Goal: Check status: Check status

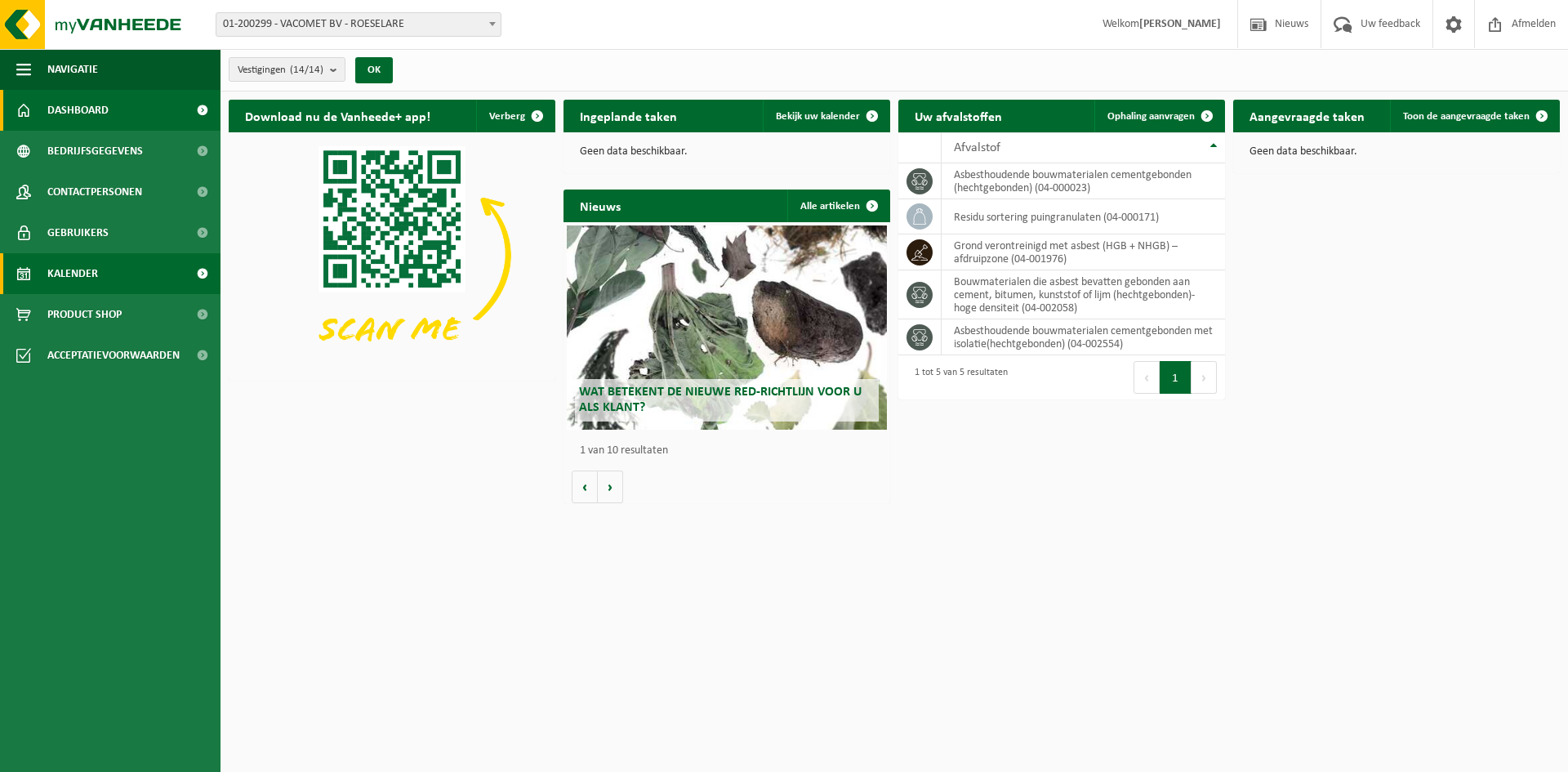
click at [103, 278] on link "Kalender" at bounding box center [110, 273] width 220 height 41
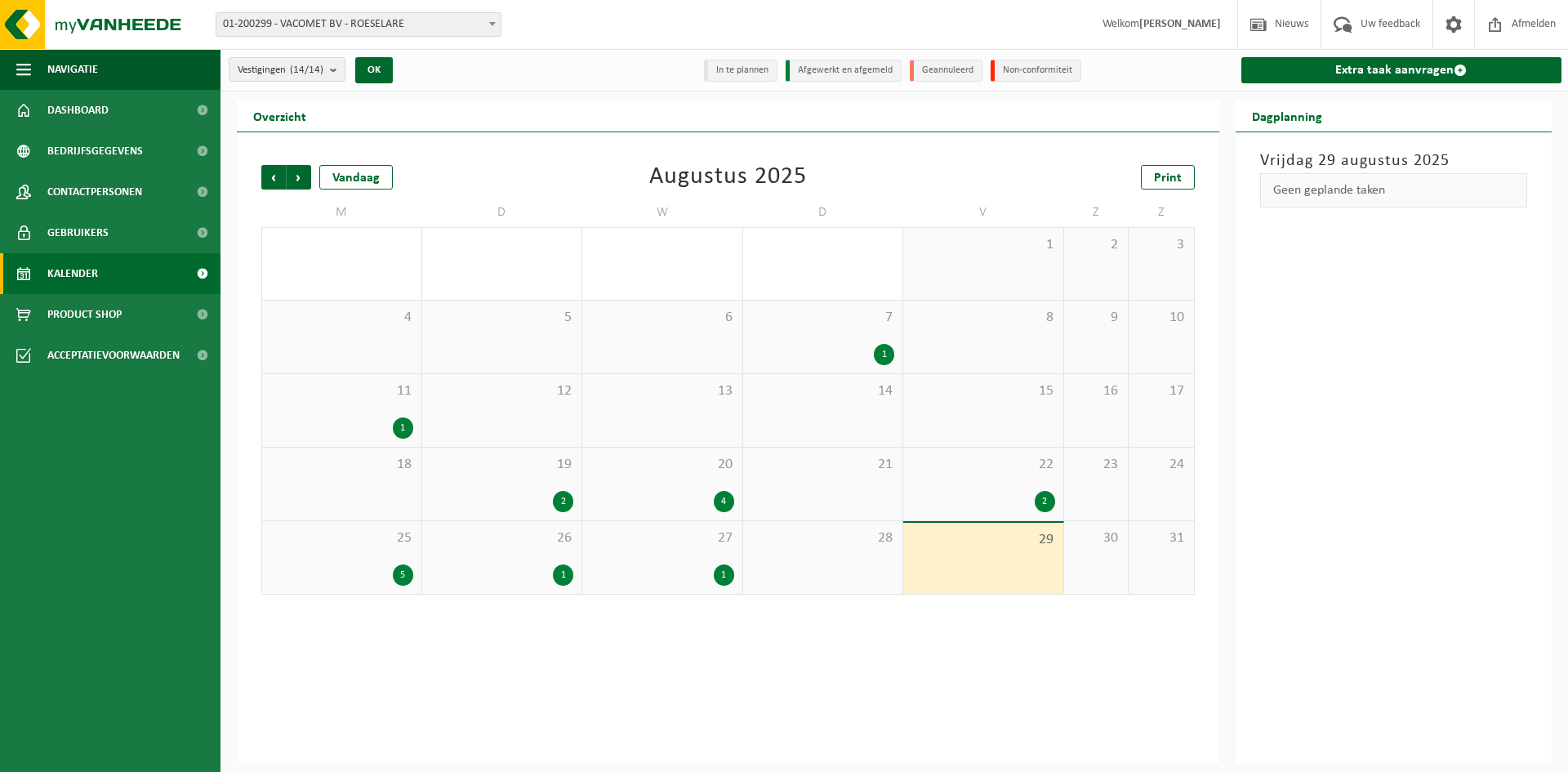
click at [882, 350] on div "1" at bounding box center [883, 355] width 21 height 22
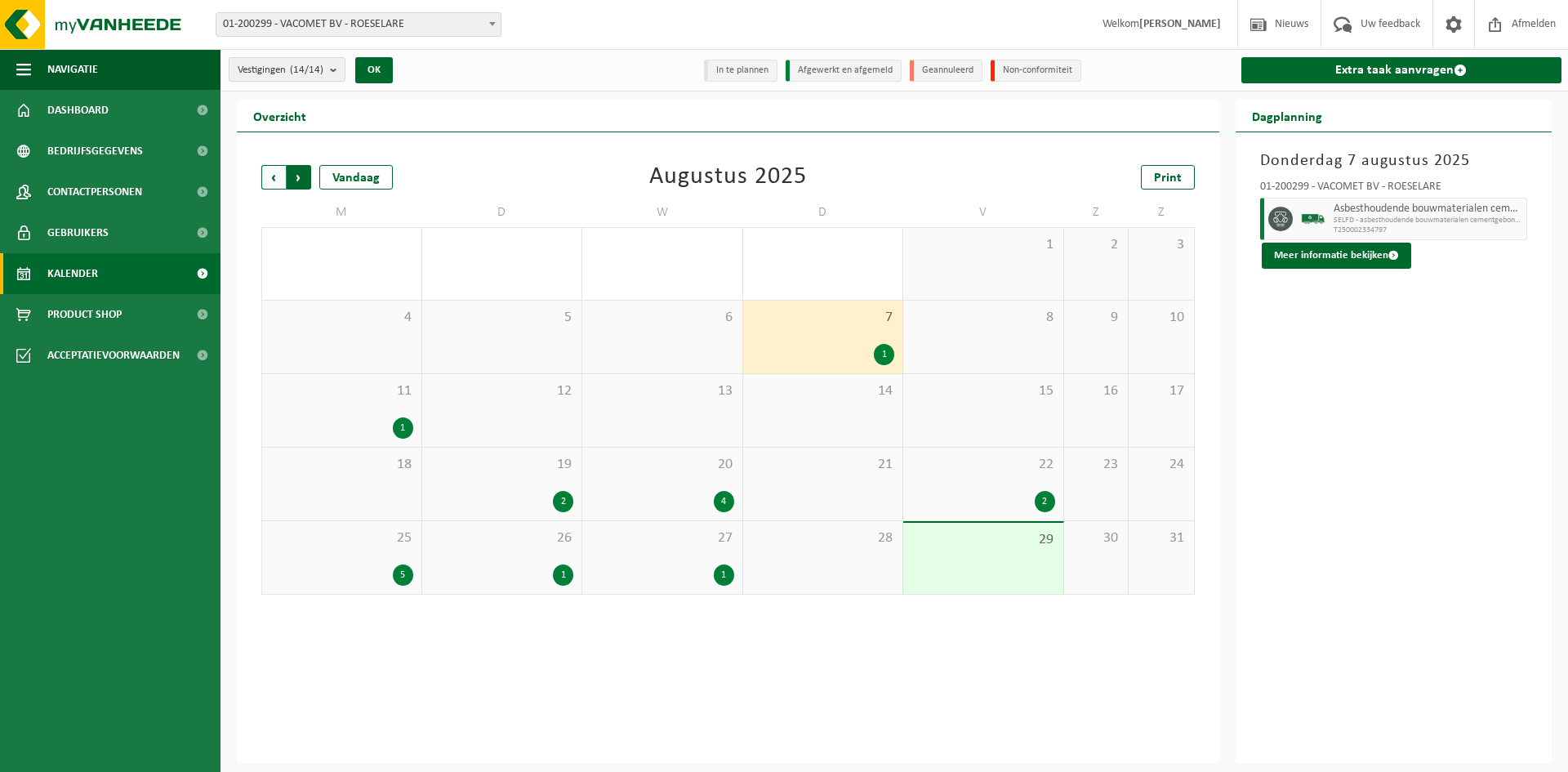
click at [281, 172] on span "Vorige" at bounding box center [273, 177] width 25 height 25
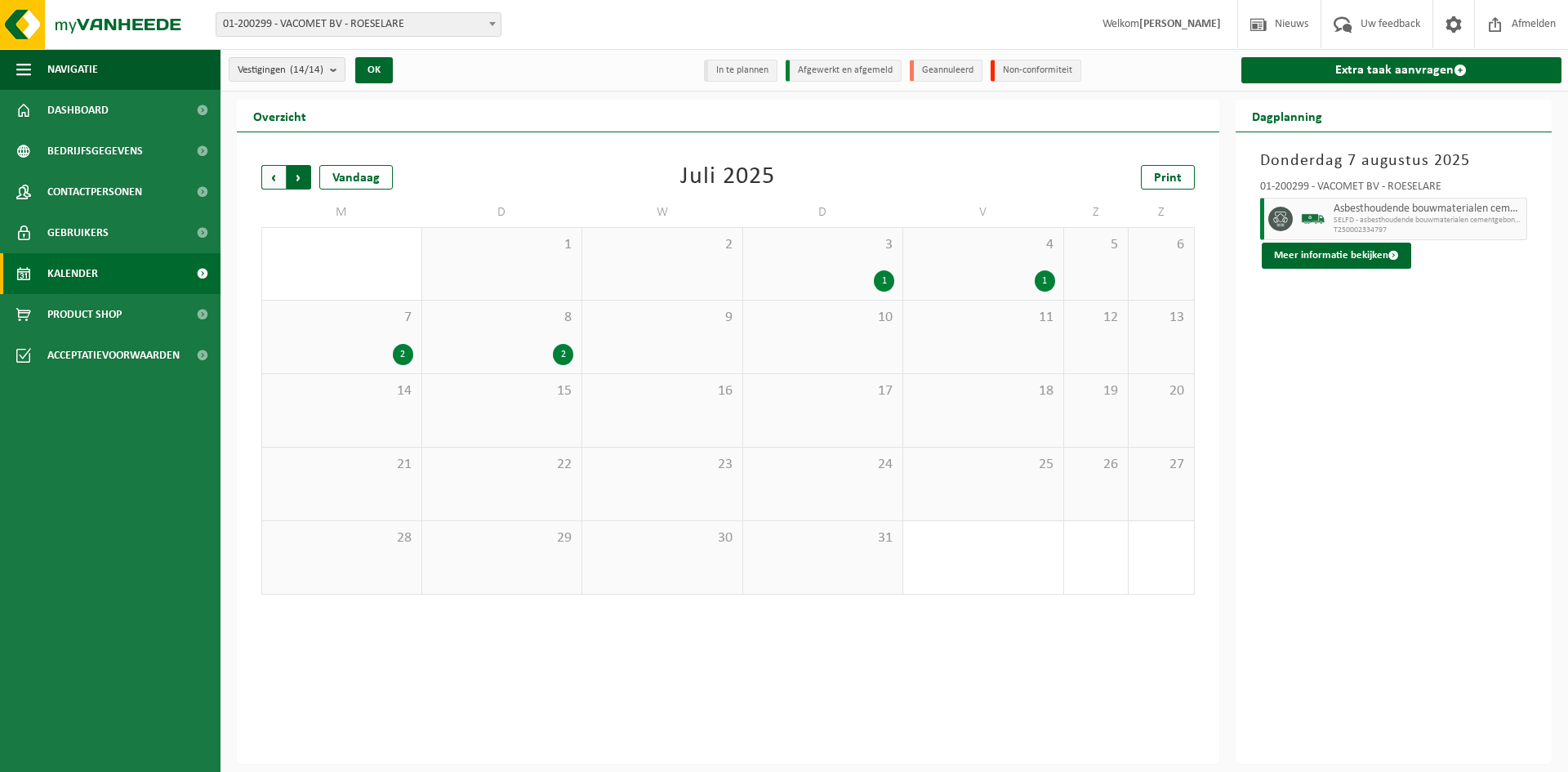
click at [280, 172] on span "Vorige" at bounding box center [273, 177] width 25 height 25
click at [877, 500] on div "1" at bounding box center [883, 502] width 21 height 22
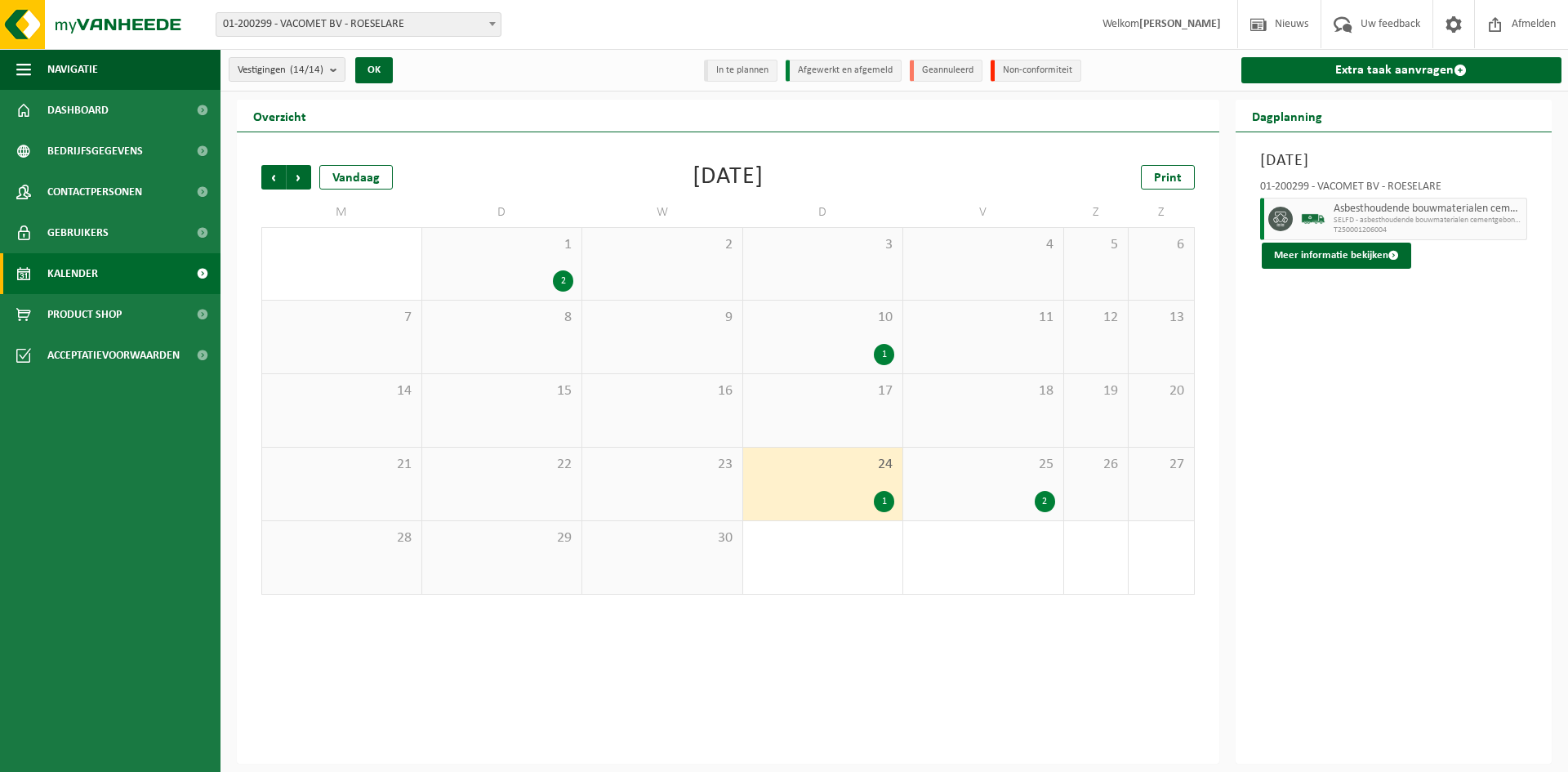
click at [1043, 503] on div "2" at bounding box center [1044, 502] width 21 height 22
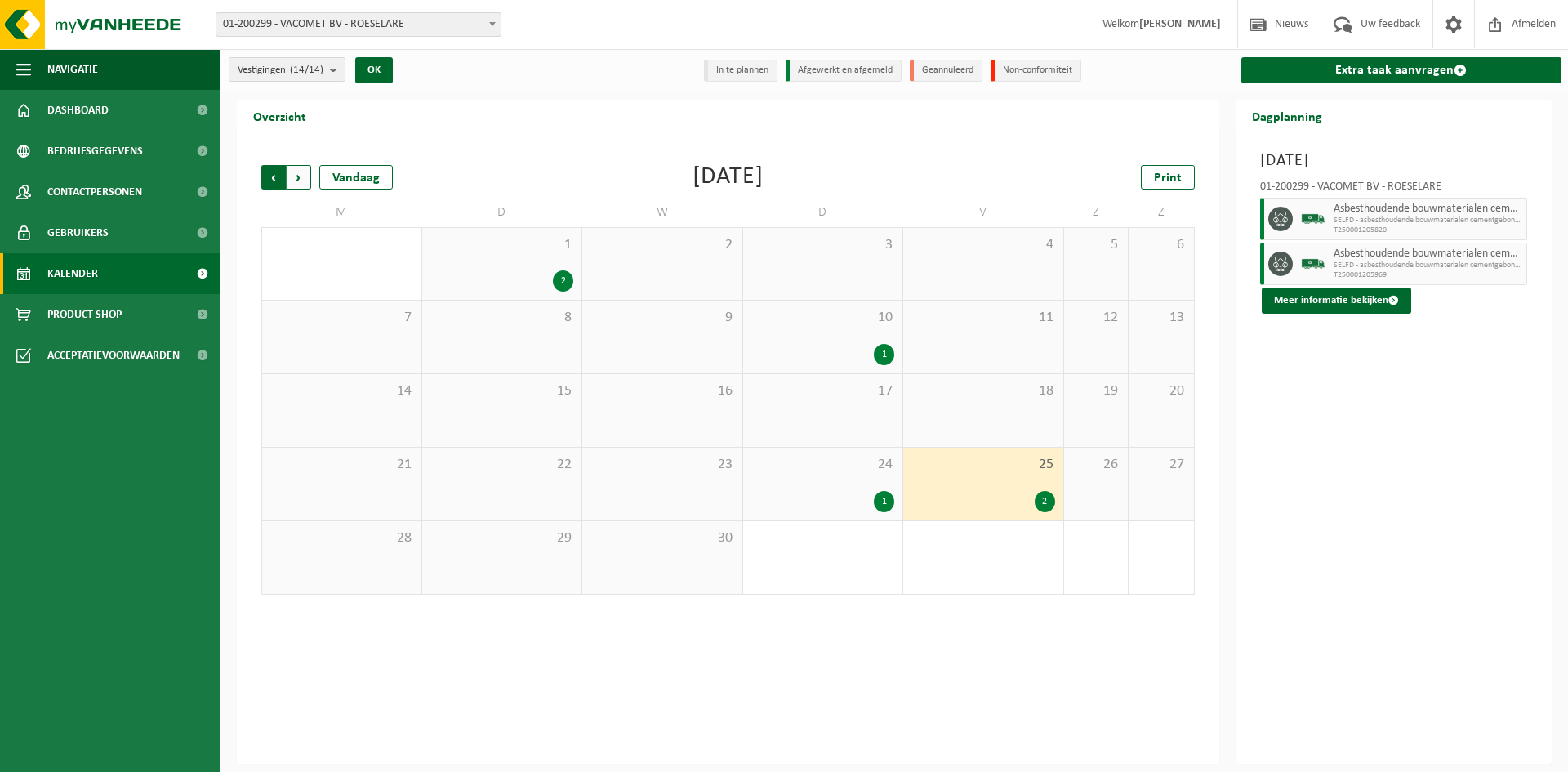
click at [303, 172] on span "Volgende" at bounding box center [299, 177] width 25 height 25
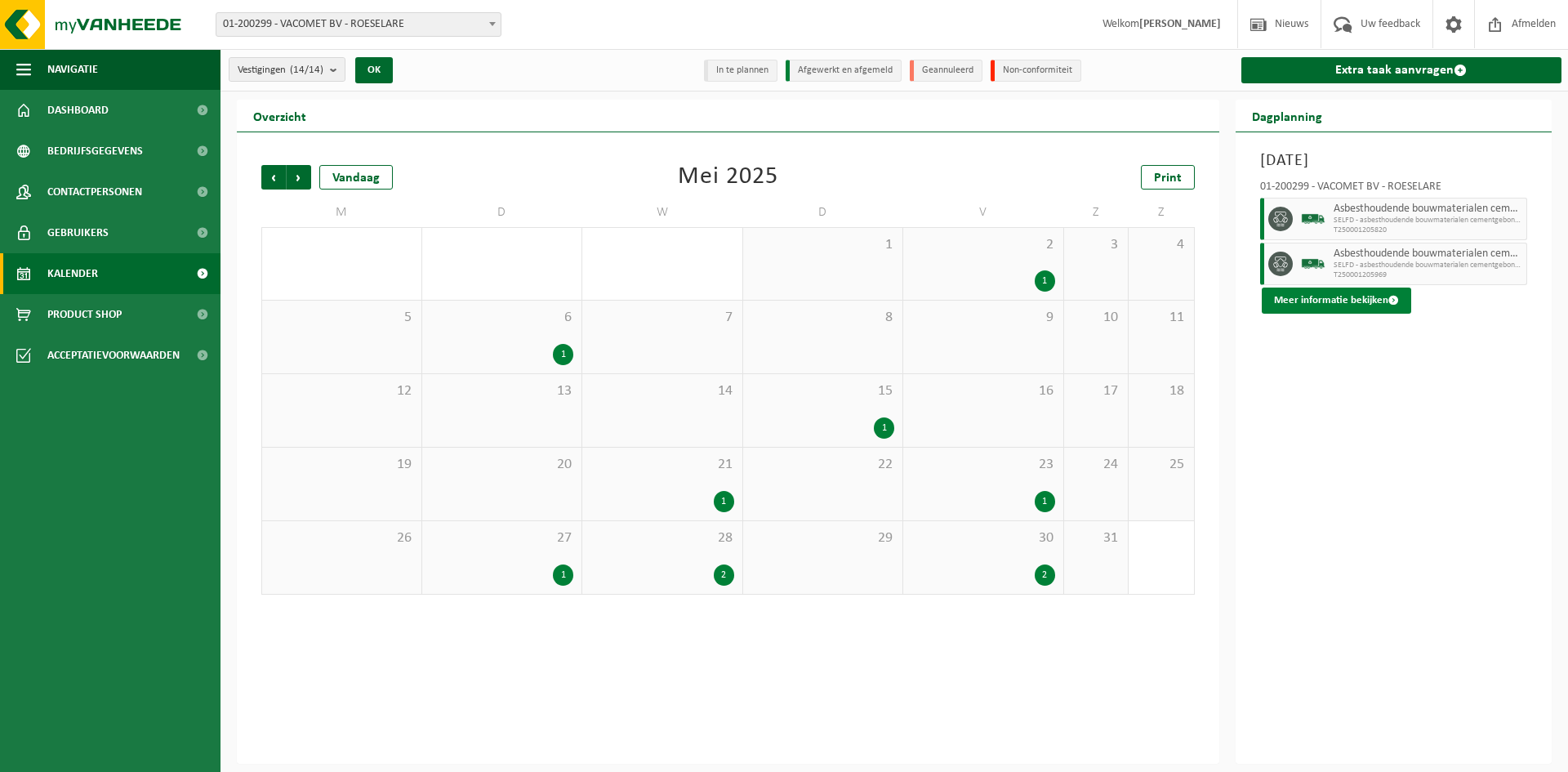
click at [1371, 301] on button "Meer informatie bekijken" at bounding box center [1336, 301] width 149 height 27
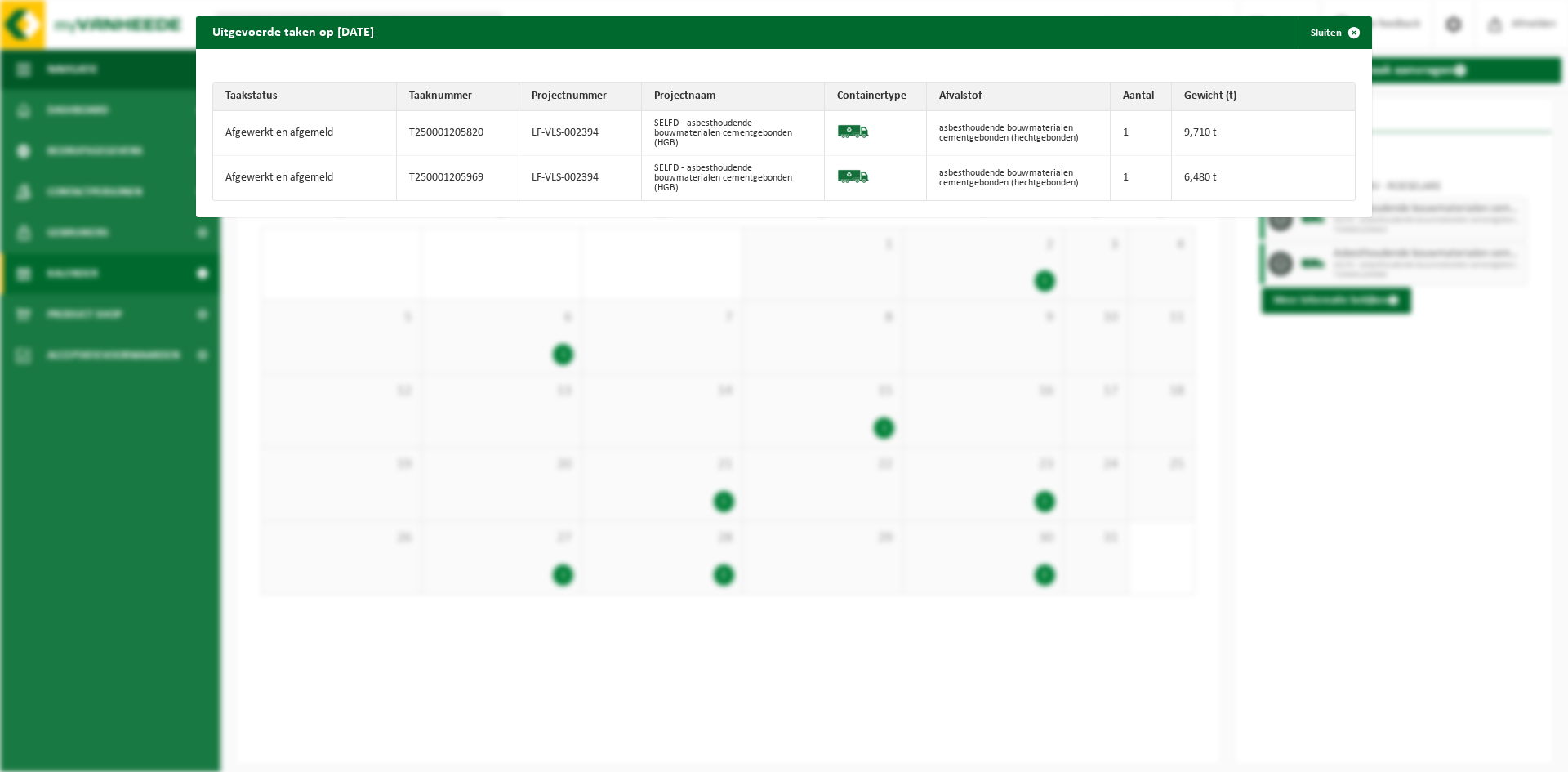
click at [969, 176] on td "asbesthoudende bouwmaterialen cementgebonden (hechtgebonden)" at bounding box center [1019, 177] width 184 height 44
drag, startPoint x: 884, startPoint y: 176, endPoint x: 839, endPoint y: 176, distance: 45.0
click at [878, 176] on td at bounding box center [875, 177] width 102 height 44
click at [838, 176] on img at bounding box center [853, 176] width 32 height 32
click at [732, 174] on td "SELFD - asbesthoudende bouwmaterialen cementgebonden (HGB)" at bounding box center [733, 177] width 184 height 44
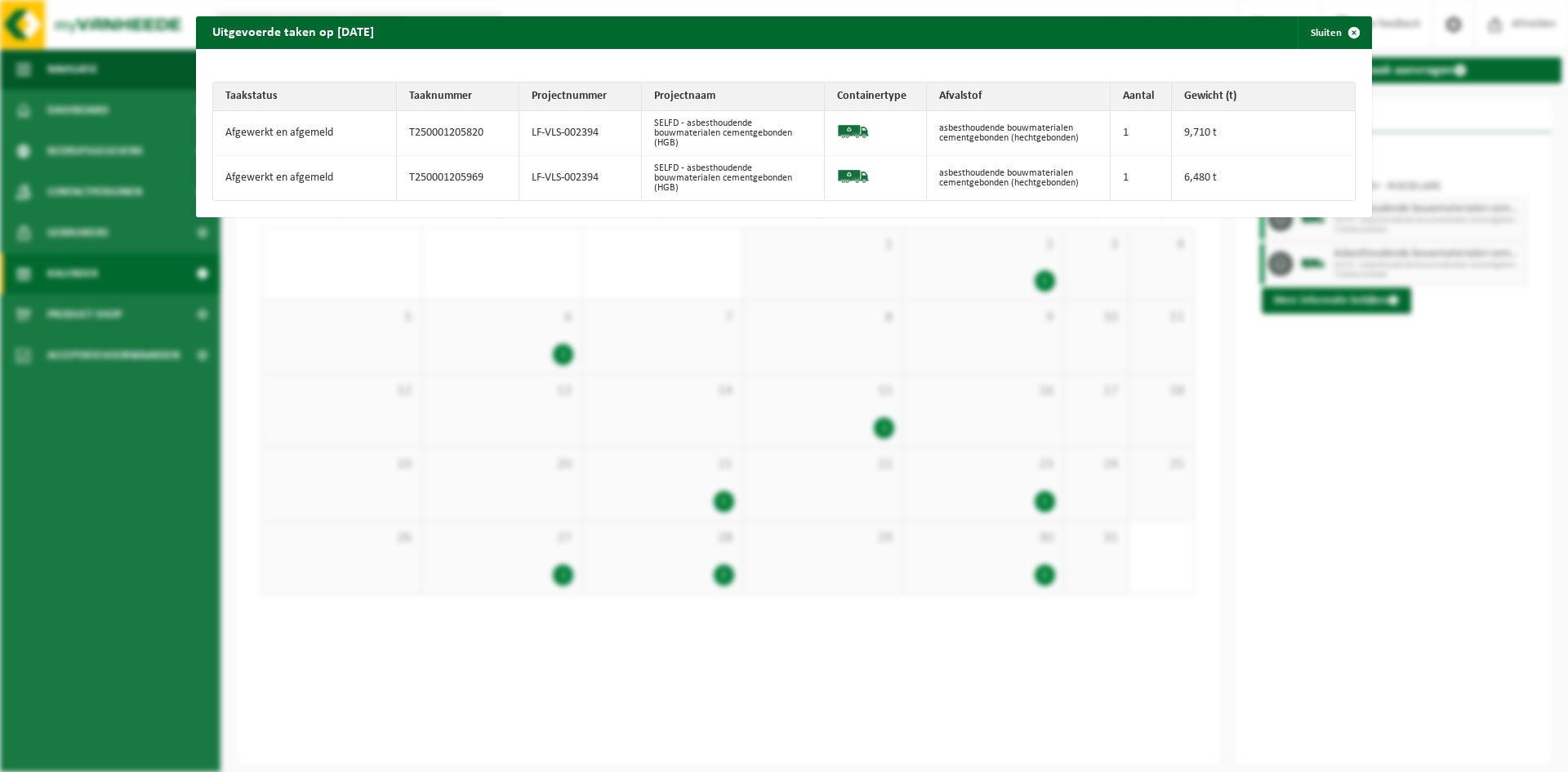
click at [588, 177] on td "LF-VLS-002394" at bounding box center [581, 177] width 123 height 44
click at [467, 177] on td "T250001205969" at bounding box center [458, 177] width 123 height 44
click at [284, 177] on td "Afgewerkt en afgemeld" at bounding box center [305, 177] width 184 height 44
drag, startPoint x: 748, startPoint y: 174, endPoint x: 680, endPoint y: 172, distance: 68.0
click at [680, 172] on td "SELFD - asbesthoudende bouwmaterialen cementgebonden (HGB)" at bounding box center [733, 177] width 184 height 44
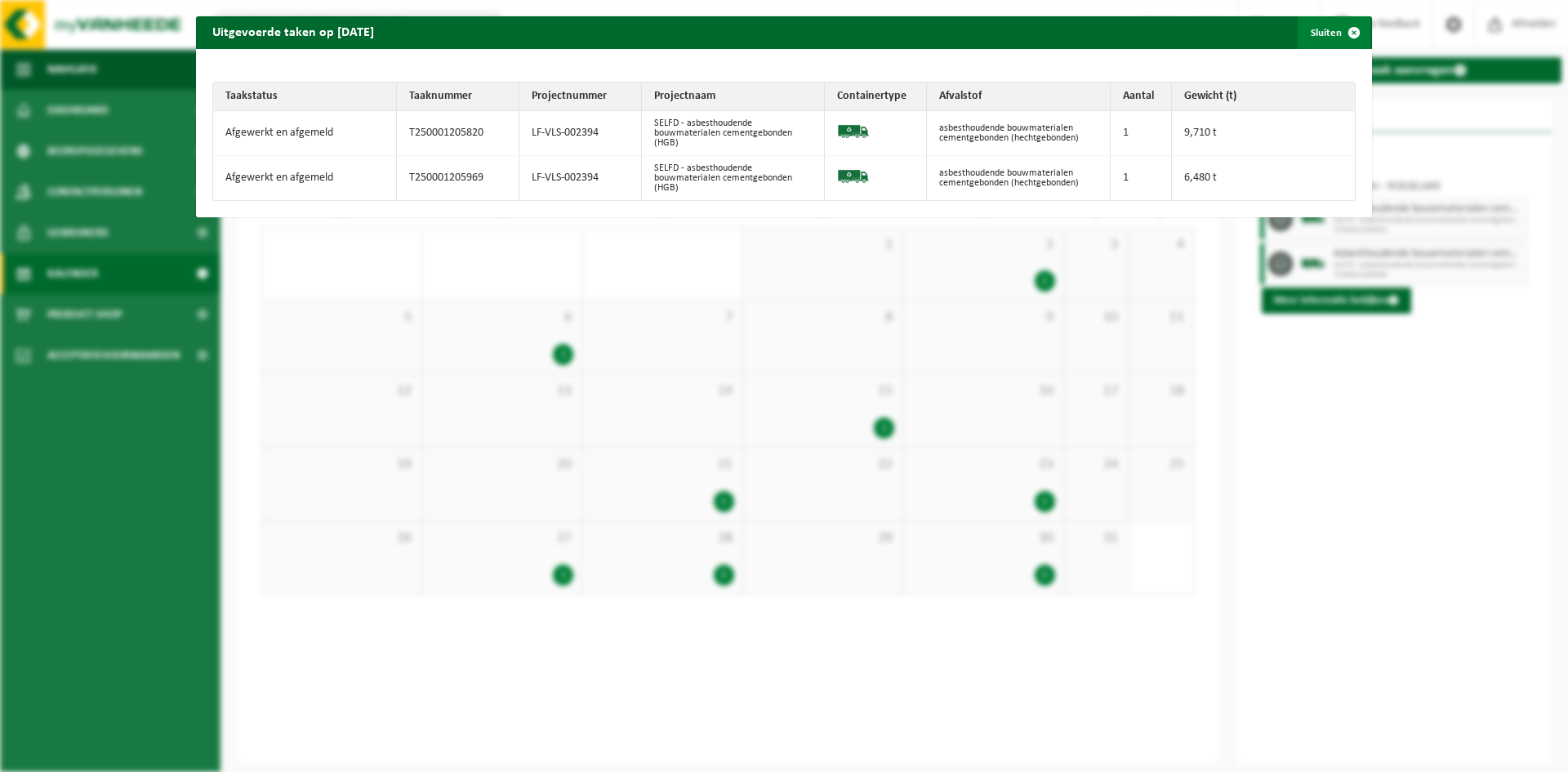
click at [1338, 36] on span "button" at bounding box center [1353, 32] width 32 height 32
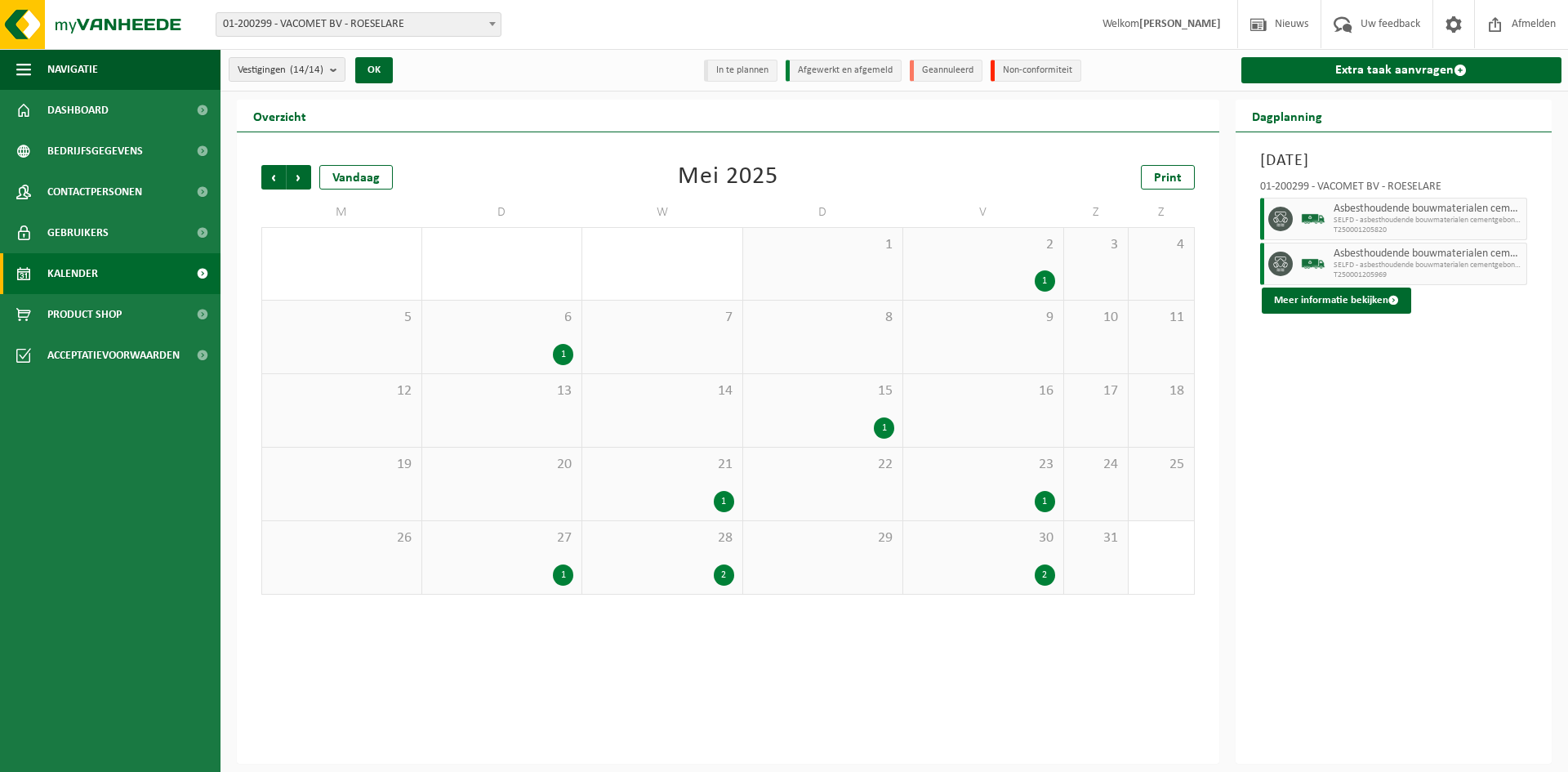
click at [1383, 266] on span "SELFD - asbesthoudende bouwmaterialen cementgebonden (HGB)" at bounding box center [1428, 265] width 190 height 10
click at [1039, 278] on div "1" at bounding box center [1044, 281] width 21 height 22
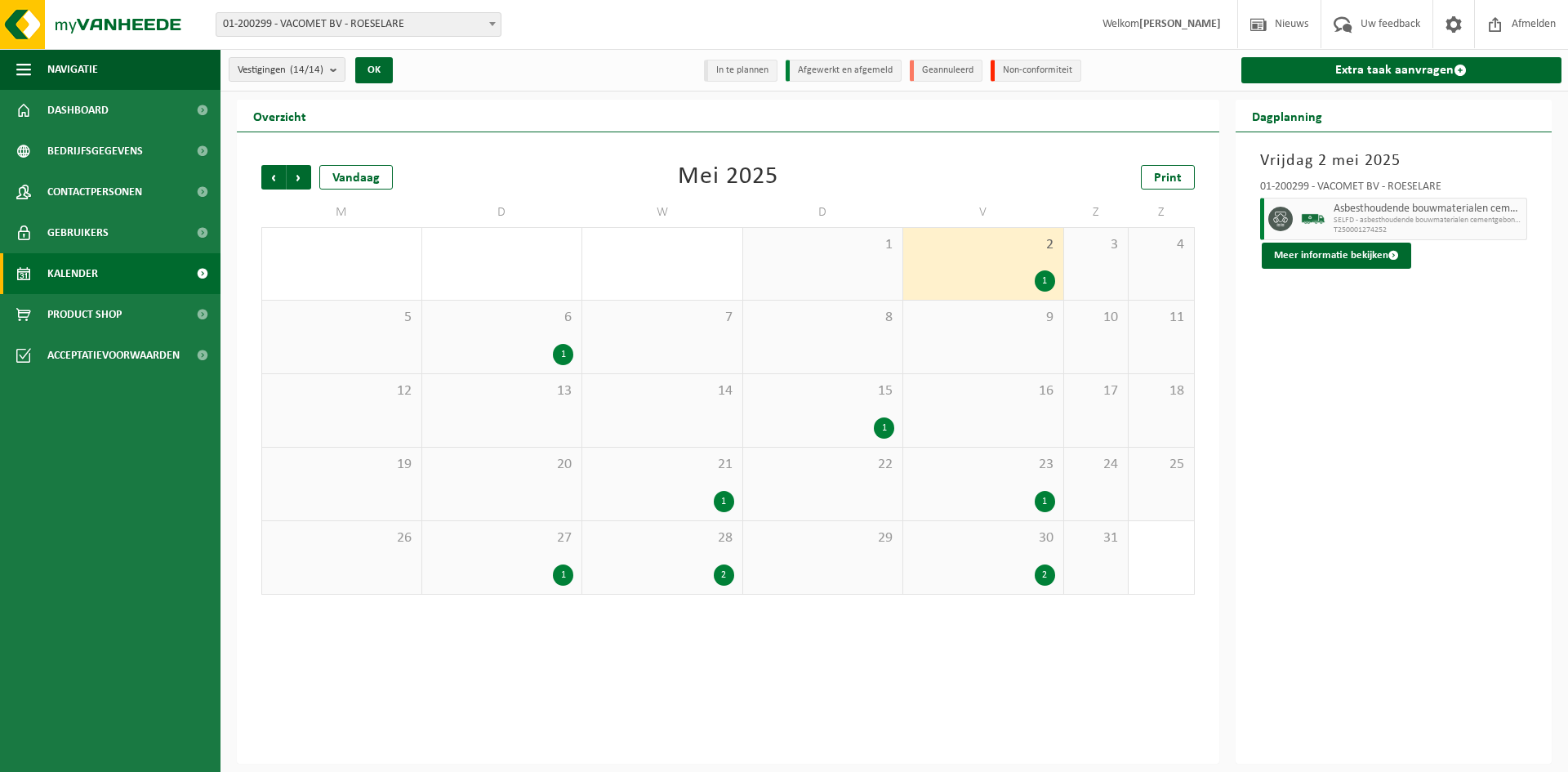
click at [1364, 202] on span "Asbesthoudende bouwmaterialen cementgebonden (hechtgebonden)" at bounding box center [1428, 209] width 190 height 13
click at [1352, 216] on span "SELFD - asbesthoudende bouwmaterialen cementgebonden (HGB)" at bounding box center [1428, 221] width 190 height 10
click at [1357, 257] on button "Meer informatie bekijken" at bounding box center [1336, 256] width 149 height 27
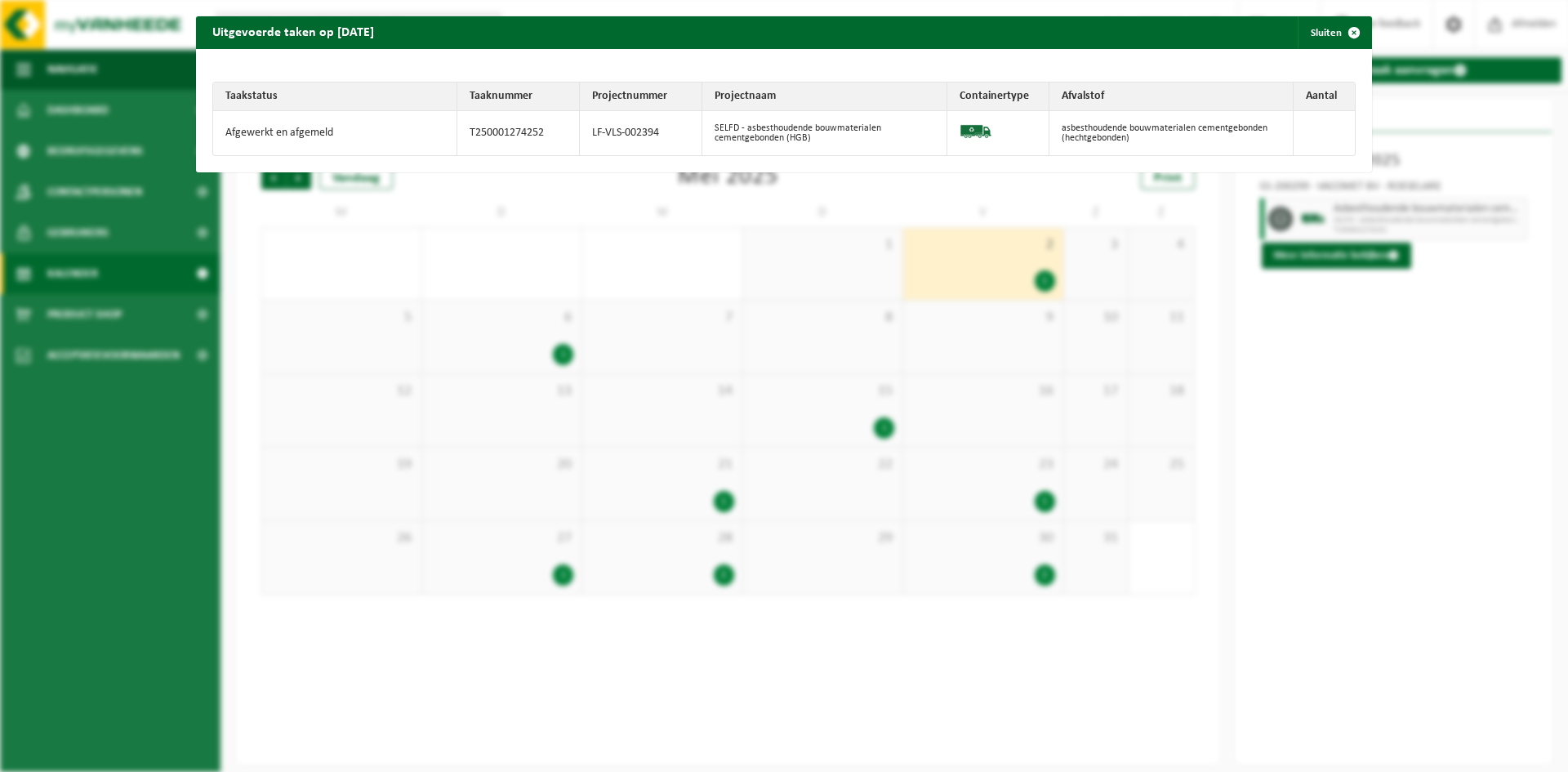
drag, startPoint x: 1148, startPoint y: 139, endPoint x: 1344, endPoint y: 119, distance: 197.0
click at [1157, 139] on td "asbesthoudende bouwmaterialen cementgebonden (hechtgebonden)" at bounding box center [1171, 133] width 244 height 44
click at [1323, 129] on td at bounding box center [1324, 133] width 61 height 44
click at [1350, 22] on span "button" at bounding box center [1353, 32] width 32 height 32
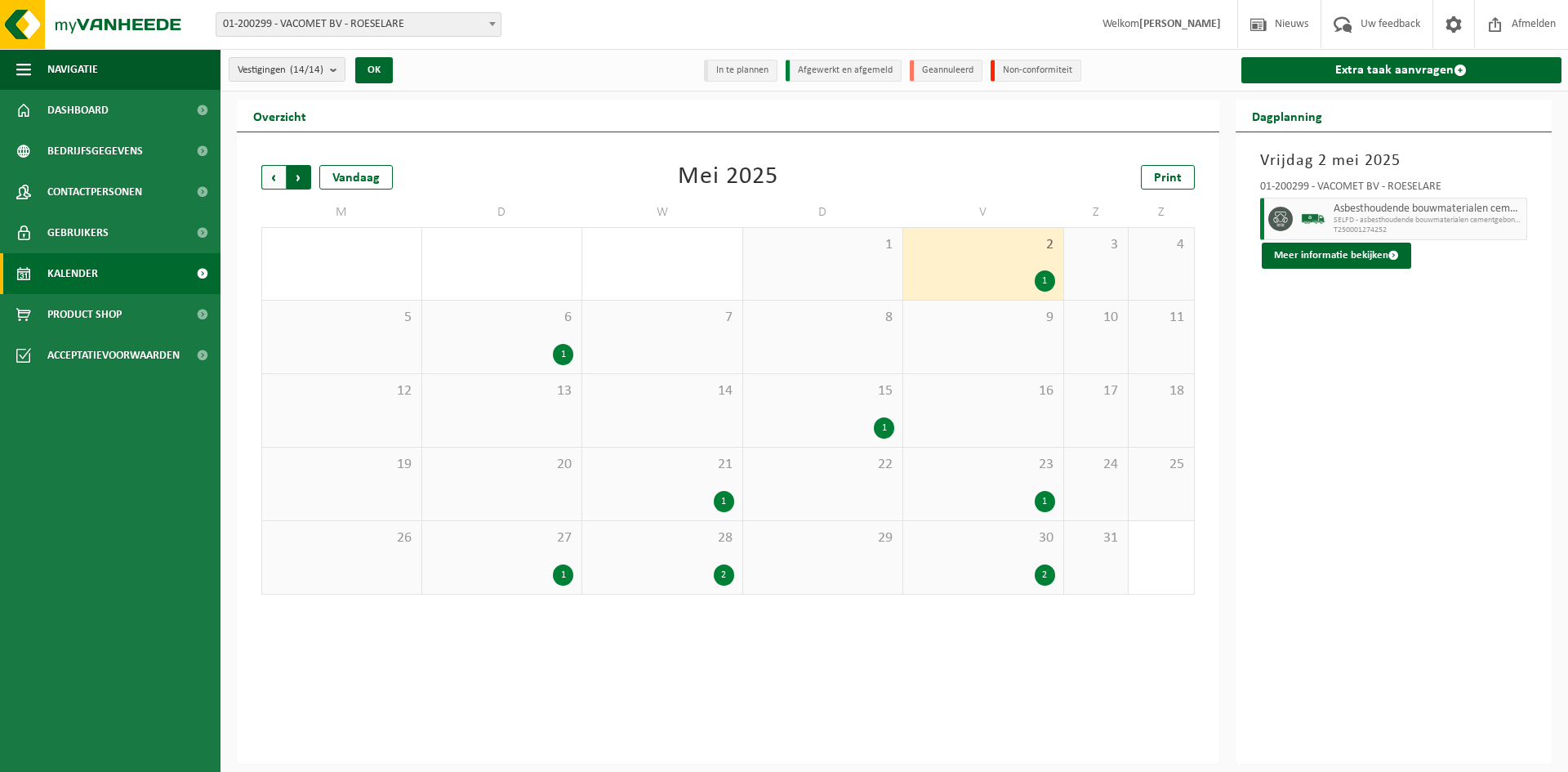
click at [277, 170] on span "Vorige" at bounding box center [273, 177] width 25 height 25
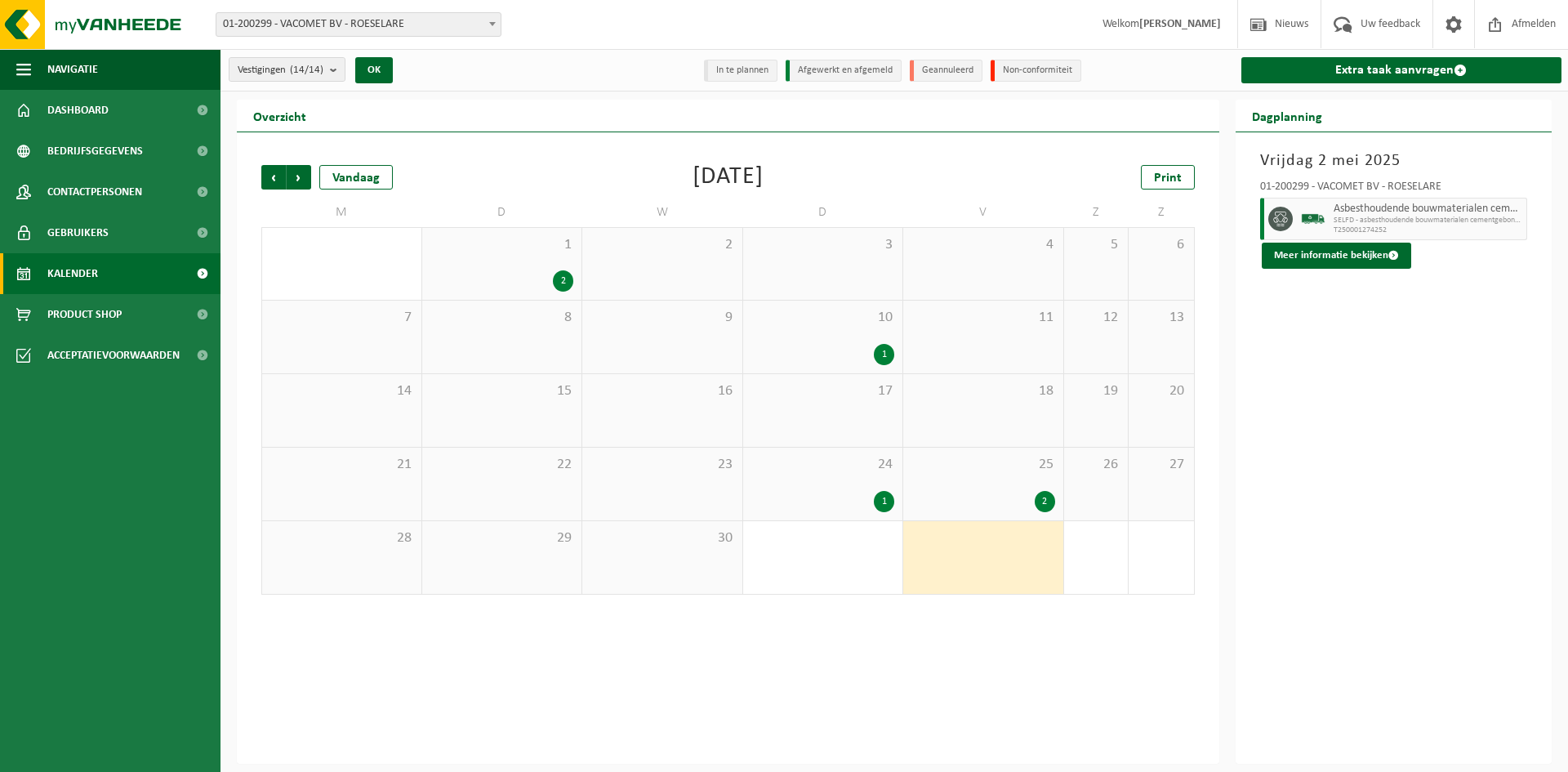
drag, startPoint x: 1030, startPoint y: 497, endPoint x: 1024, endPoint y: 487, distance: 11.7
click at [1030, 498] on div "2" at bounding box center [982, 502] width 143 height 22
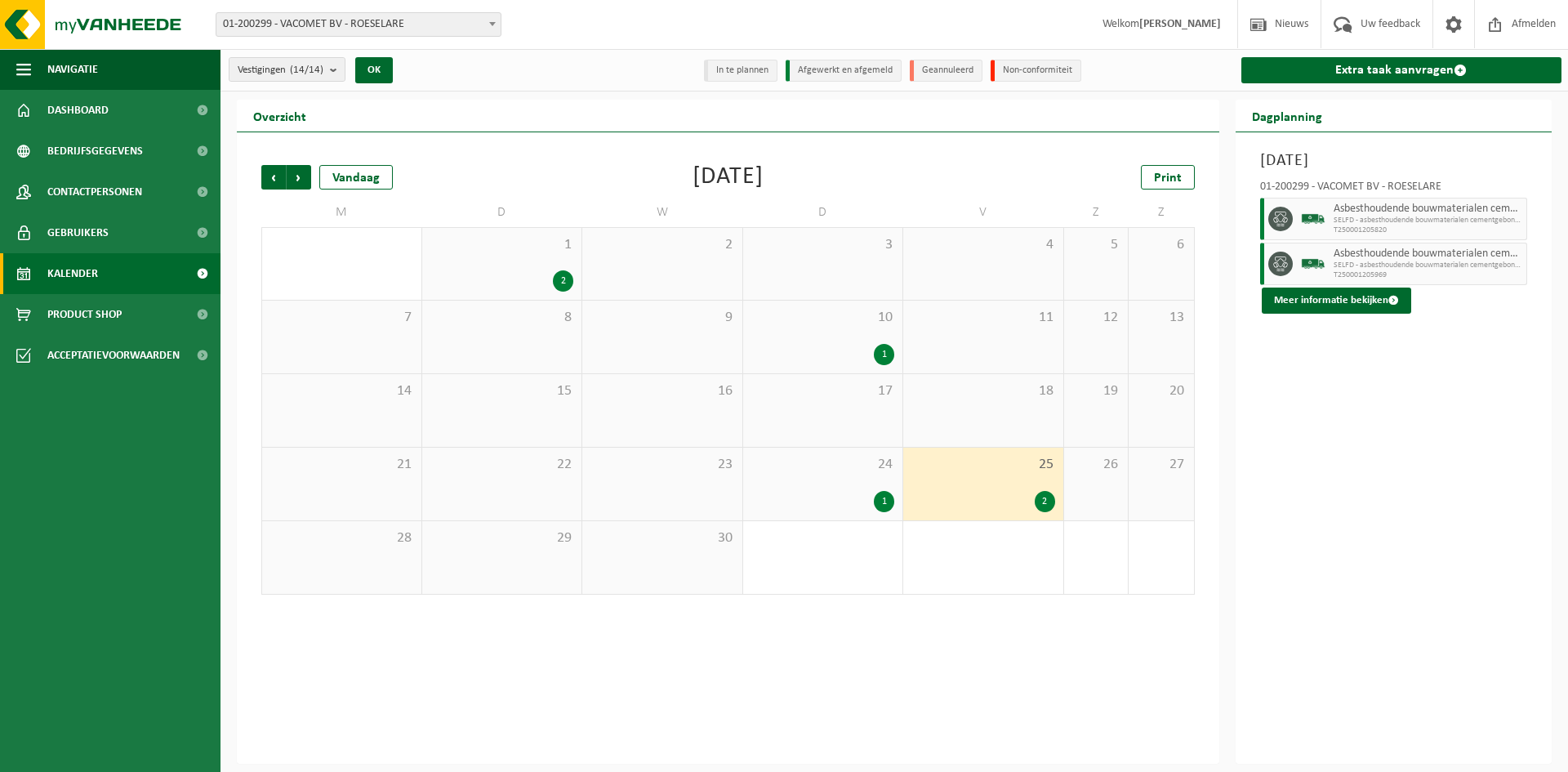
click at [1048, 502] on div "2" at bounding box center [1044, 502] width 21 height 22
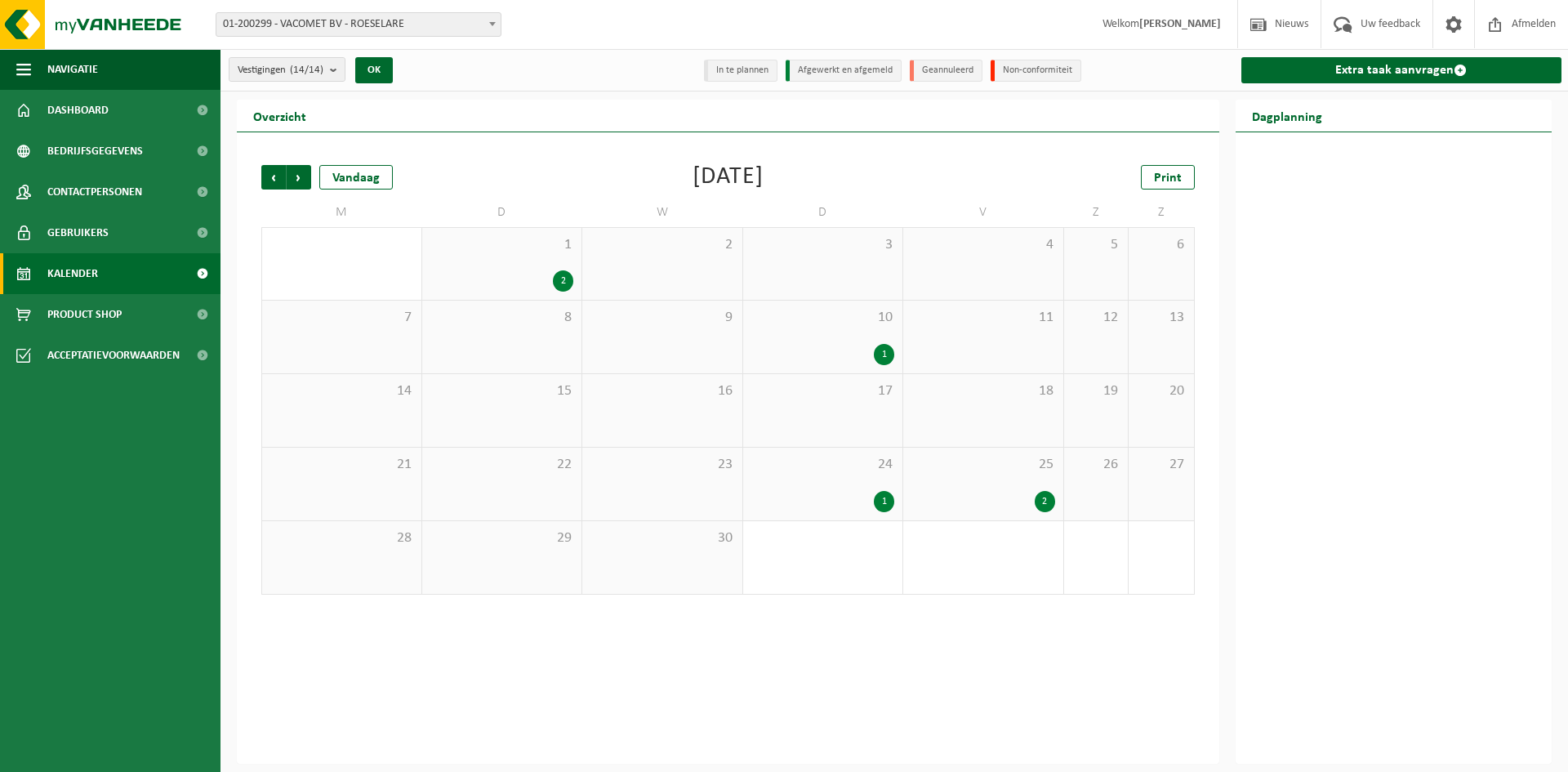
click at [1044, 502] on div "2" at bounding box center [1044, 502] width 21 height 22
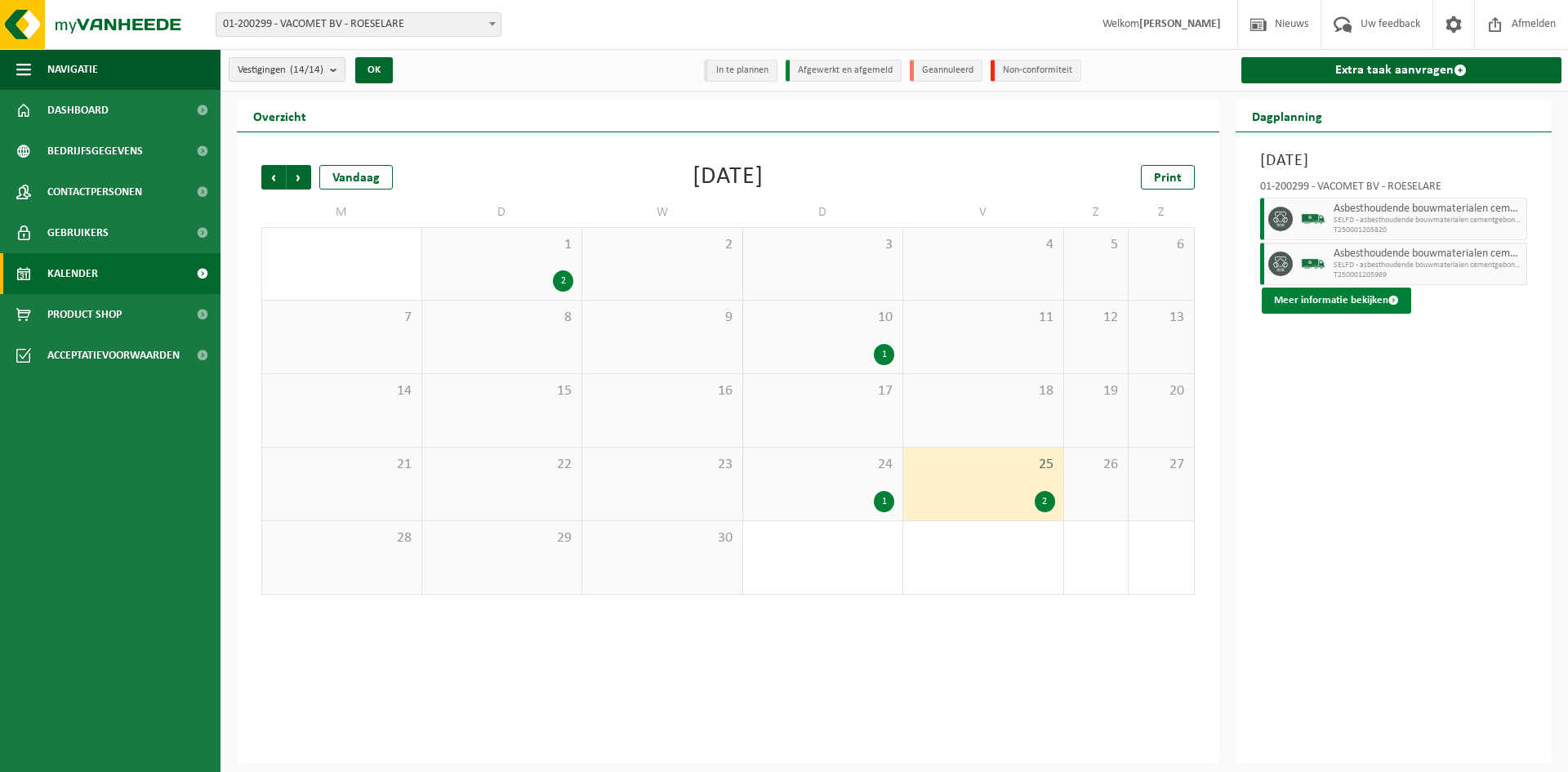
click at [1343, 304] on button "Meer informatie bekijken" at bounding box center [1336, 301] width 149 height 27
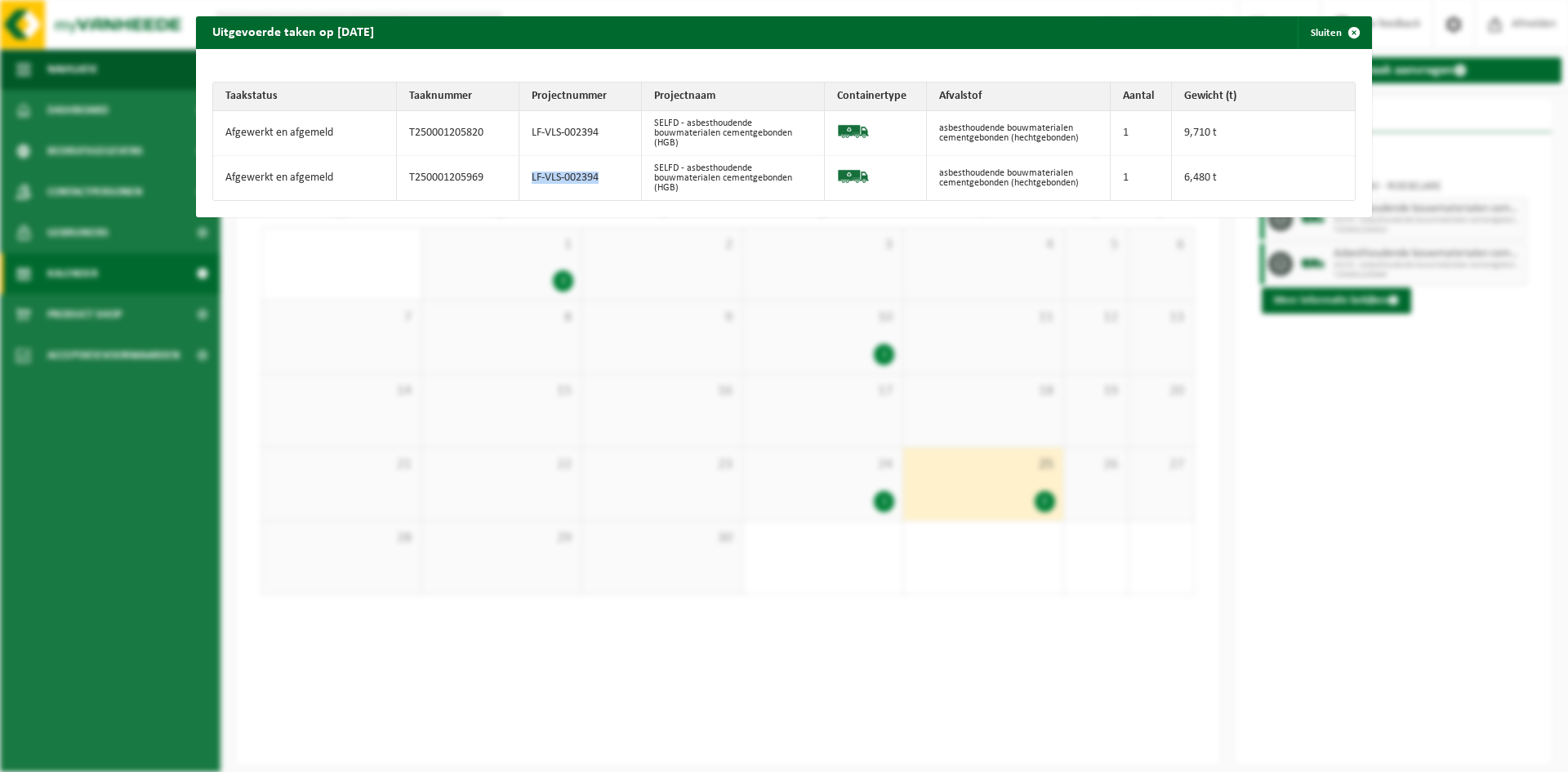
drag, startPoint x: 579, startPoint y: 178, endPoint x: 525, endPoint y: 182, distance: 54.1
click at [525, 182] on td "LF-VLS-002394" at bounding box center [581, 177] width 123 height 44
click at [494, 349] on div "Uitgevoerde taken op [DATE] Sluiten Taakstatus Taaknummer Projectnummer Project…" at bounding box center [784, 386] width 1568 height 772
